Goal: Find specific page/section: Find specific page/section

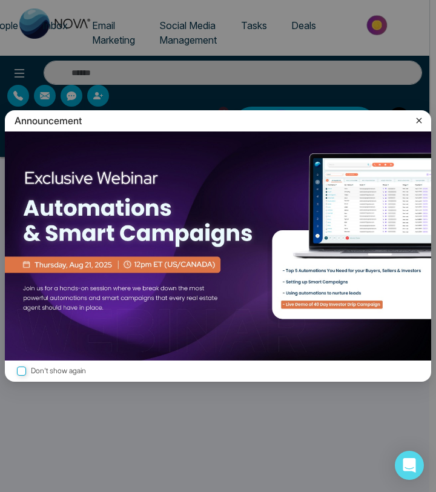
select select "*"
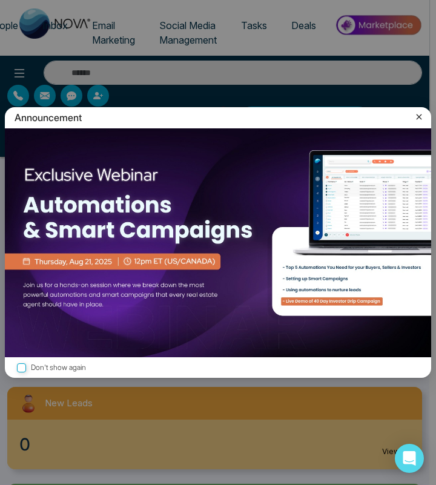
click at [417, 111] on icon at bounding box center [419, 117] width 12 height 12
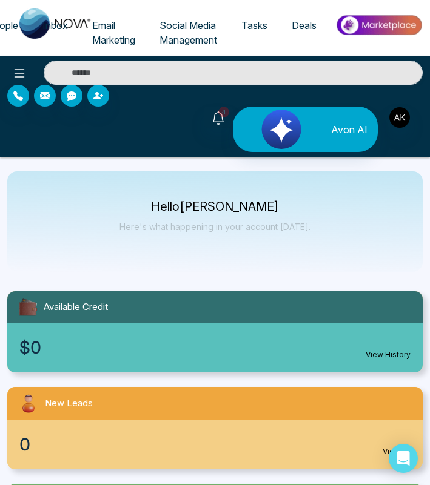
click at [114, 36] on span "Email Marketing" at bounding box center [113, 32] width 43 height 27
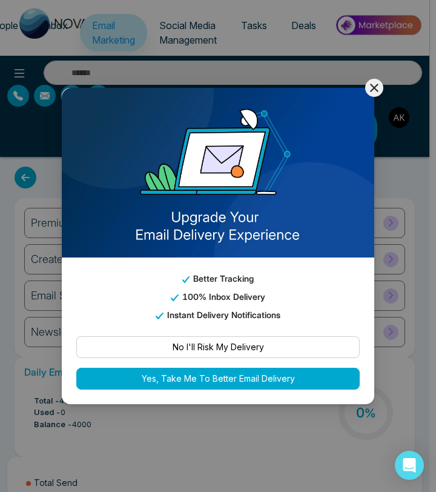
click at [382, 97] on button at bounding box center [374, 88] width 18 height 18
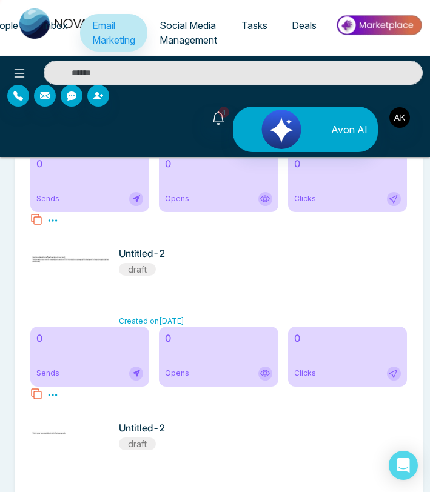
scroll to position [2112, 0]
